Goal: Use online tool/utility: Utilize a website feature to perform a specific function

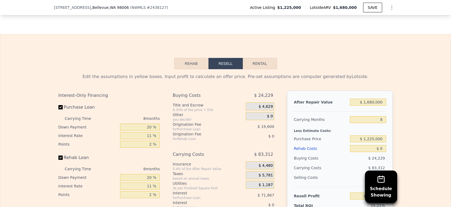
scroll to position [814, 0]
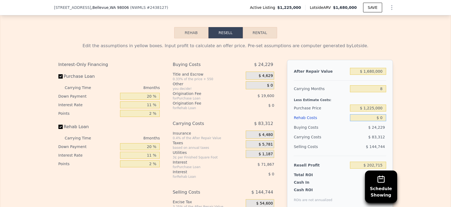
drag, startPoint x: 380, startPoint y: 125, endPoint x: 394, endPoint y: 125, distance: 13.4
click at [380, 121] on input "$ 0" at bounding box center [368, 117] width 36 height 7
type input "$ 15"
type input "$ 202,700"
type input "$ 150"
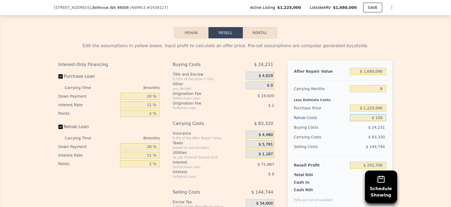
type input "$ 202,555"
type input "$ 1,500"
type input "$ 201,103"
type input "$ 15,000"
type input "$ 186,595"
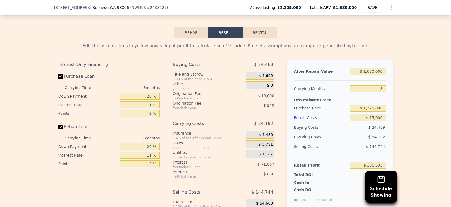
type input "$ 150,000"
type input "$ 41,515"
type input "$ 150,000"
click at [385, 96] on div "After Repair Value $ 1,680,000 Carrying Months 8 Less Estimate Costs: Purchase …" at bounding box center [340, 134] width 106 height 149
click at [381, 92] on input "8" at bounding box center [368, 88] width 36 height 7
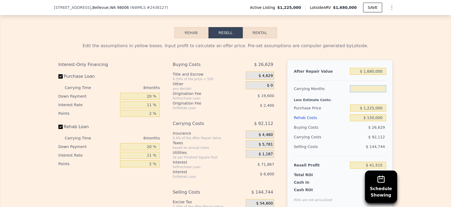
type input "6"
type input "$ 64,543"
type input "6"
click at [430, 104] on div "Edit the assumptions in yellow boxes. Input profit to calculate an offer price.…" at bounding box center [225, 137] width 450 height 199
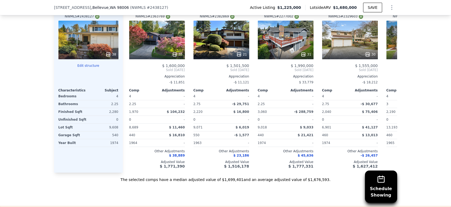
scroll to position [615, 0]
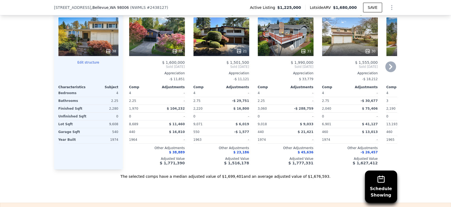
click at [166, 54] on div "35" at bounding box center [156, 50] width 51 height 5
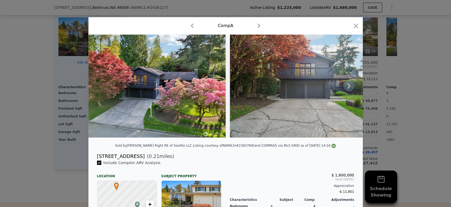
click at [350, 85] on icon at bounding box center [348, 86] width 11 height 11
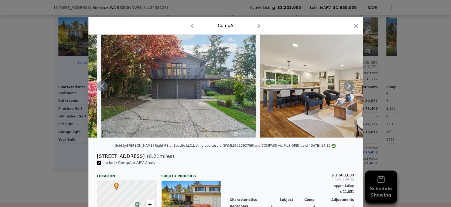
click at [350, 88] on icon at bounding box center [348, 86] width 11 height 11
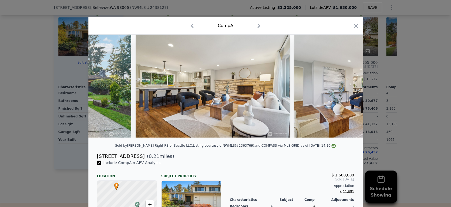
scroll to position [0, 257]
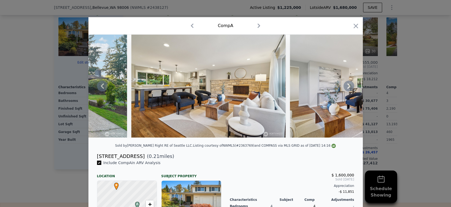
click at [352, 21] on div "Comp A" at bounding box center [225, 25] width 274 height 17
click at [352, 30] on div at bounding box center [355, 26] width 7 height 9
click at [354, 28] on icon "button" at bounding box center [355, 25] width 7 height 7
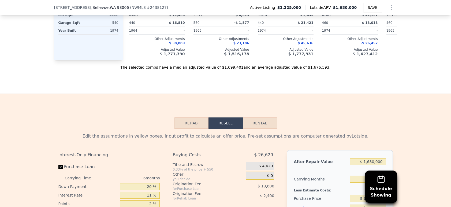
scroll to position [773, 0]
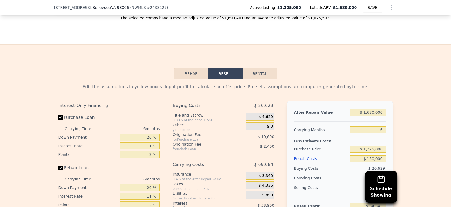
click at [372, 116] on input "$ 1,680,000" at bounding box center [368, 112] width 36 height 7
type input "$ 168,000"
type input "-$ 1,314,658"
type input "$ 16,000"
type input "-$ 1,453,308"
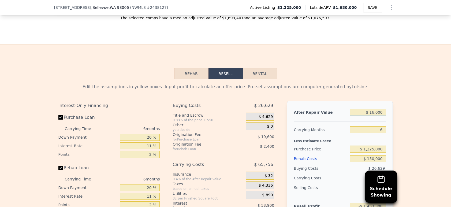
type input "$ 1,000"
type input "-$ 1,466,991"
type input "$ 000"
type input "-$ 1,467,903"
type input "$ 1,000"
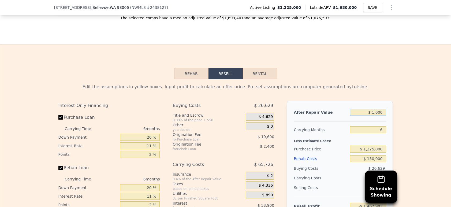
type input "-$ 1,466,991"
type input "$ 17,000"
type input "-$ 1,452,397"
type input "$ 170,000"
type input "-$ 1,312,834"
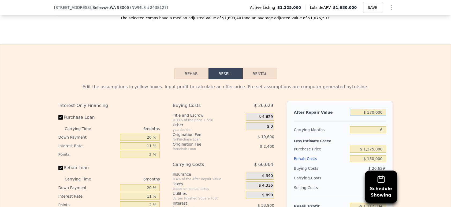
type input "$ 1,700,000"
type input "$ 82,786"
type input "$ 1,700,000"
click at [420, 122] on div "Edit the assumptions in yellow boxes. Input profit to calculate an offer price.…" at bounding box center [225, 178] width 450 height 199
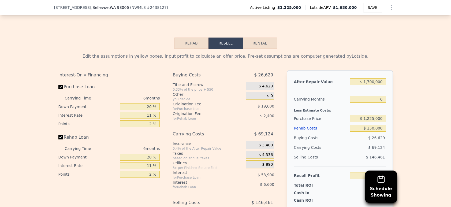
scroll to position [828, 0]
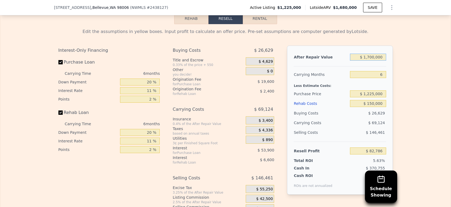
click at [372, 61] on input "$ 1,700,000" at bounding box center [368, 57] width 36 height 7
click at [370, 97] on input "$ 1,225,000" at bounding box center [368, 93] width 36 height 7
type input "$ 1,215,000"
click at [372, 108] on div "$ 150,000" at bounding box center [368, 104] width 36 height 10
type input "$ 93,417"
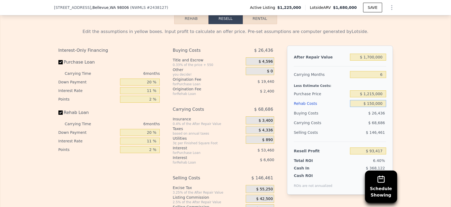
click at [373, 107] on input "$ 150,000" at bounding box center [368, 103] width 36 height 7
type input "$ 15,000"
type input "$ 236,517"
type input "$ 1,000"
type input "$ 251,359"
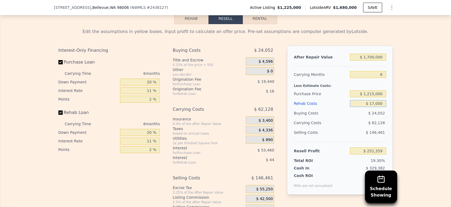
type input "$ 175,000"
type input "$ 66,919"
type input "$ 175,000"
click at [431, 133] on div "Edit the assumptions in yellow boxes. Input profit to calculate an offer price.…" at bounding box center [225, 123] width 450 height 199
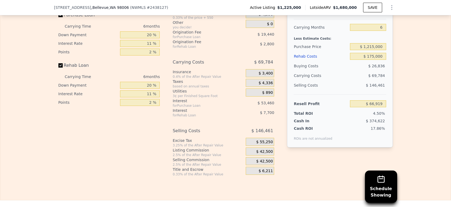
scroll to position [826, 0]
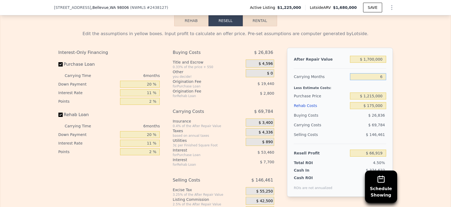
click at [382, 80] on input "6" at bounding box center [368, 76] width 36 height 7
type input "4"
type input "$ 90,180"
type input "4"
click at [412, 113] on div "Edit the assumptions in yellow boxes. Input profit to calculate an offer price.…" at bounding box center [225, 125] width 450 height 199
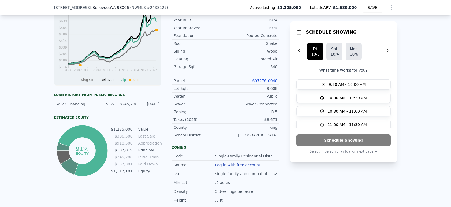
scroll to position [27, 0]
